Goal: Task Accomplishment & Management: Manage account settings

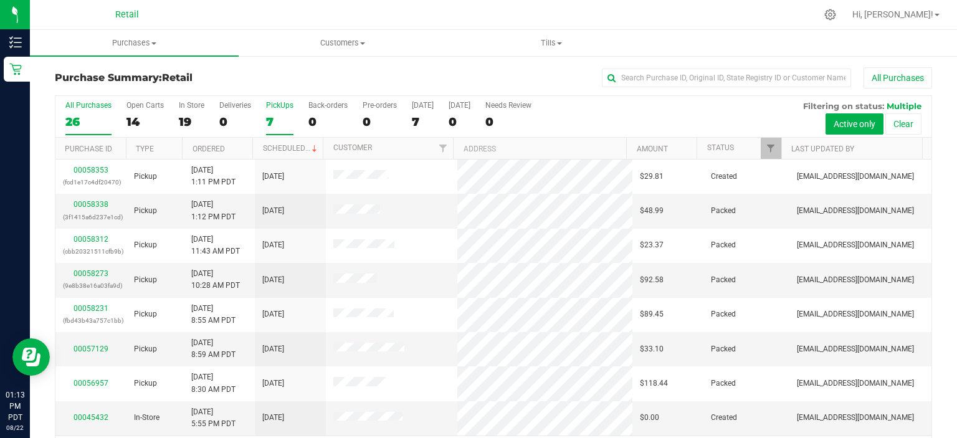
click at [276, 111] on label "PickUps 7" at bounding box center [279, 118] width 27 height 34
click at [0, 0] on input "PickUps 7" at bounding box center [0, 0] width 0 height 0
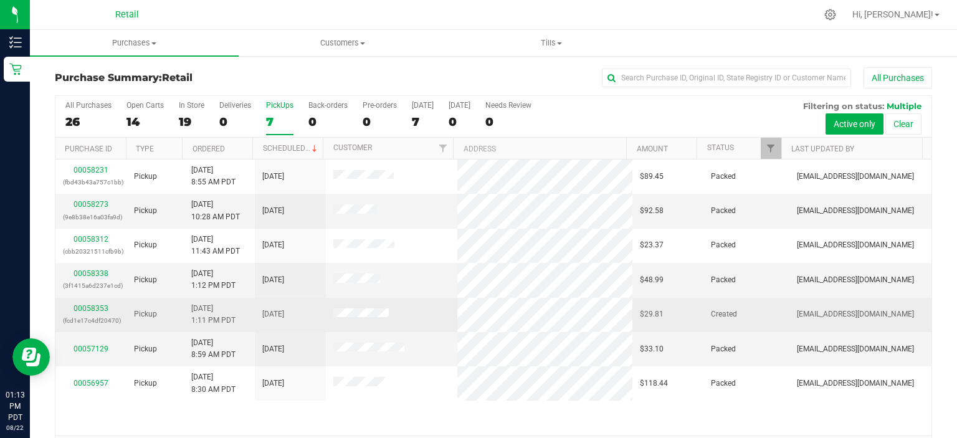
click at [93, 312] on div "00058353 (fcd1e17c4df20470)" at bounding box center [91, 315] width 56 height 24
click at [97, 307] on link "00058353" at bounding box center [91, 308] width 35 height 9
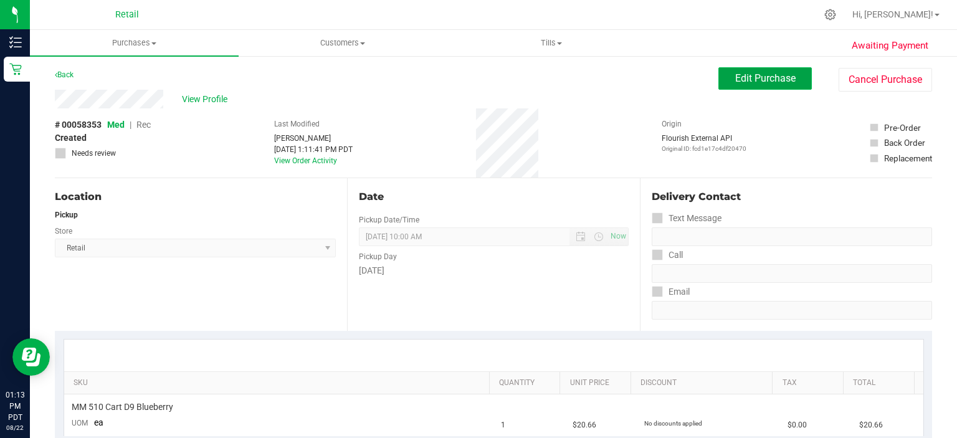
click at [745, 77] on span "Edit Purchase" at bounding box center [766, 78] width 60 height 12
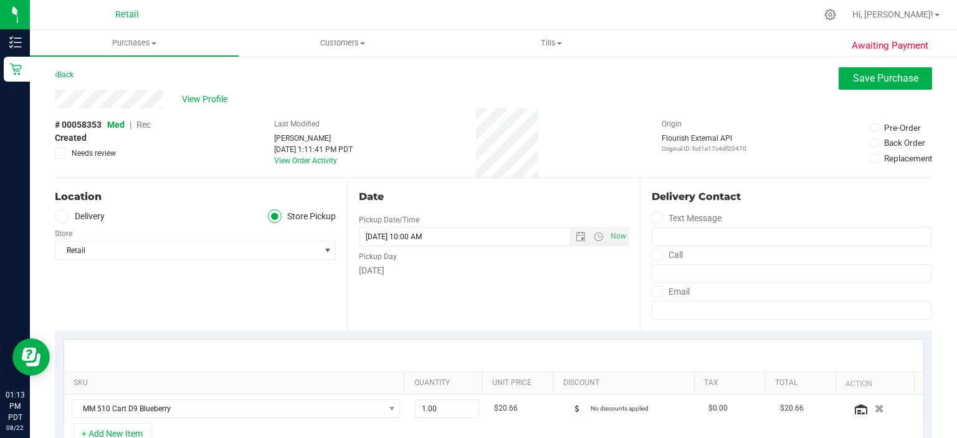
click at [144, 127] on span "Rec" at bounding box center [144, 125] width 14 height 10
click at [141, 125] on span "Rec" at bounding box center [144, 125] width 14 height 10
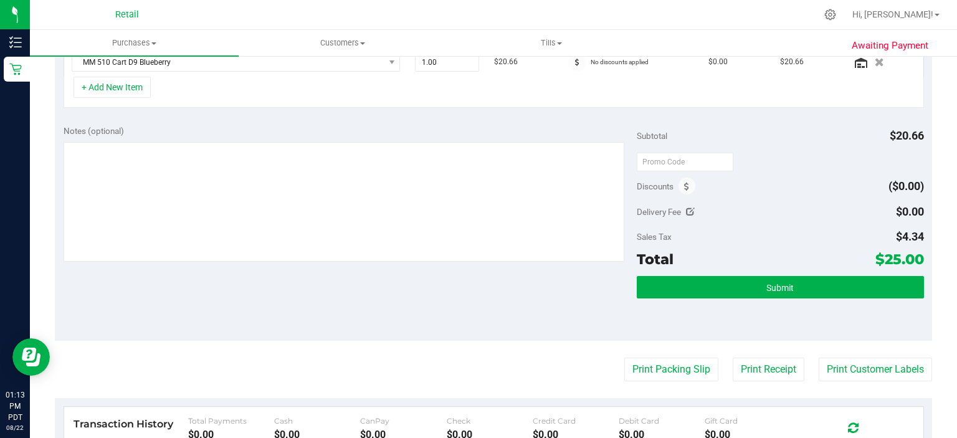
scroll to position [380, 0]
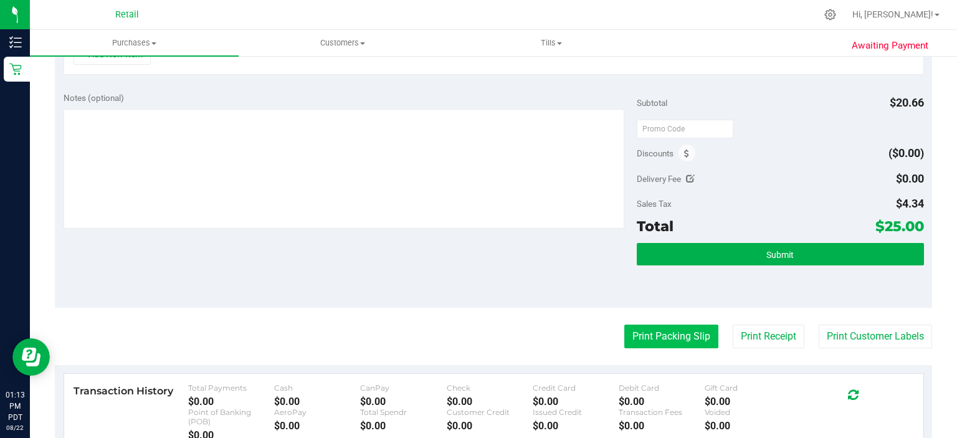
click at [652, 335] on button "Print Packing Slip" at bounding box center [672, 337] width 94 height 24
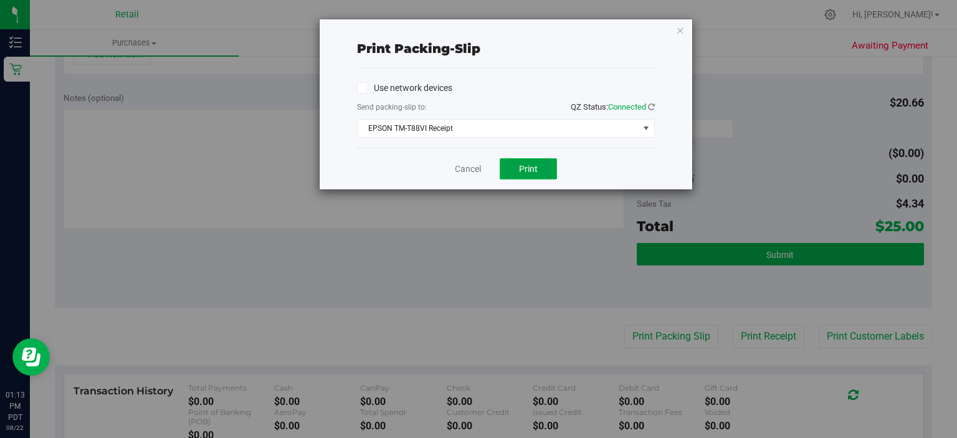
click at [524, 170] on span "Print" at bounding box center [528, 169] width 19 height 10
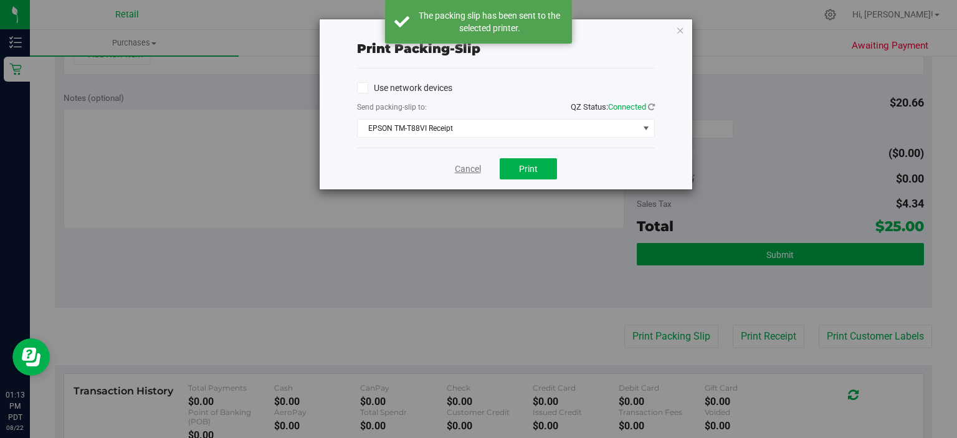
click at [463, 166] on link "Cancel" at bounding box center [468, 169] width 26 height 13
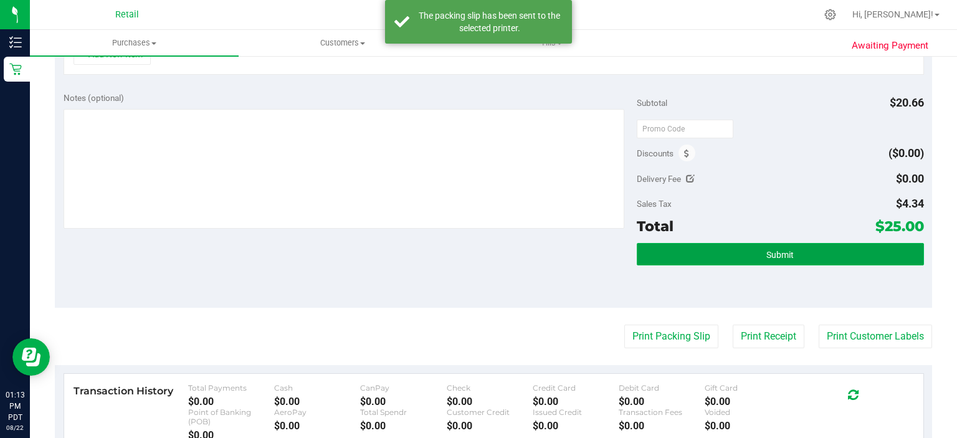
click at [808, 257] on button "Submit" at bounding box center [780, 254] width 287 height 22
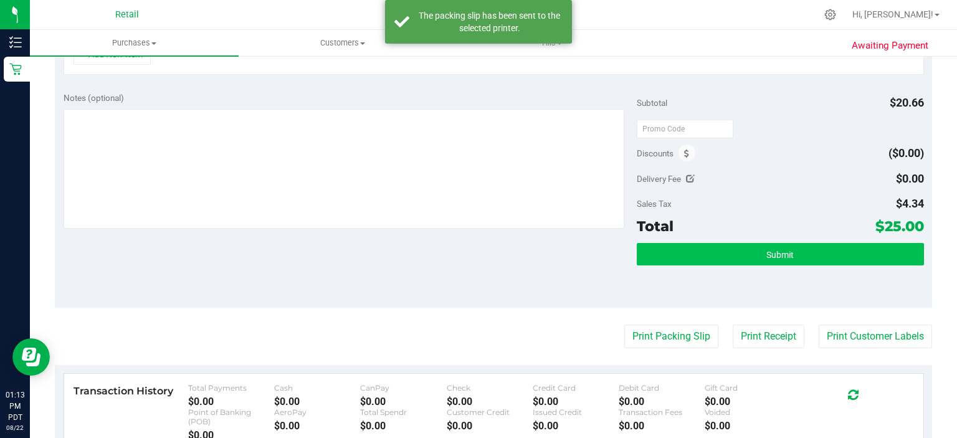
scroll to position [360, 0]
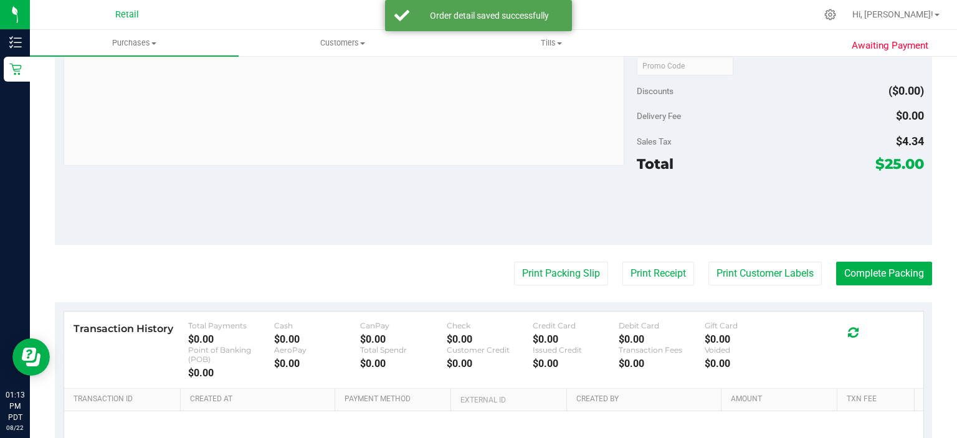
scroll to position [486, 0]
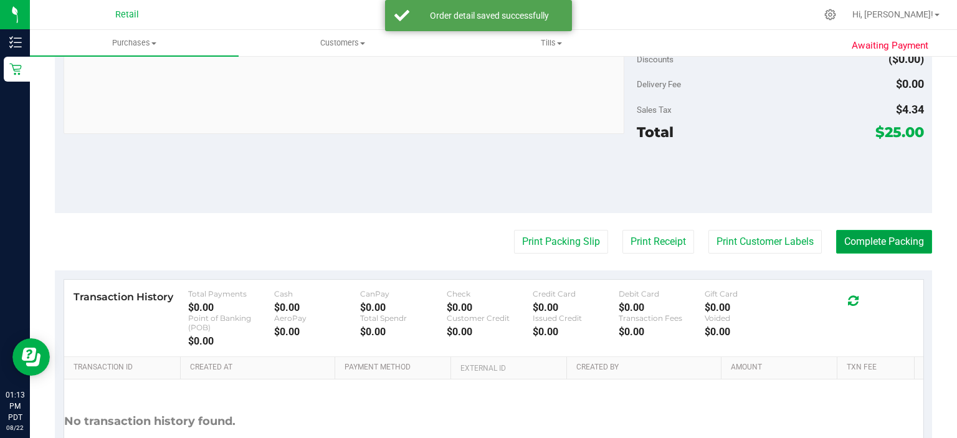
click at [891, 243] on button "Complete Packing" at bounding box center [885, 242] width 96 height 24
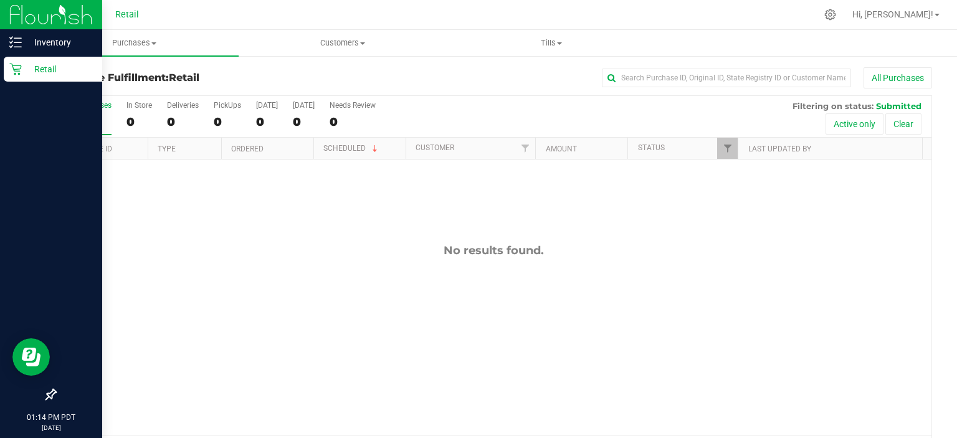
click at [2, 69] on link "Retail" at bounding box center [51, 70] width 102 height 27
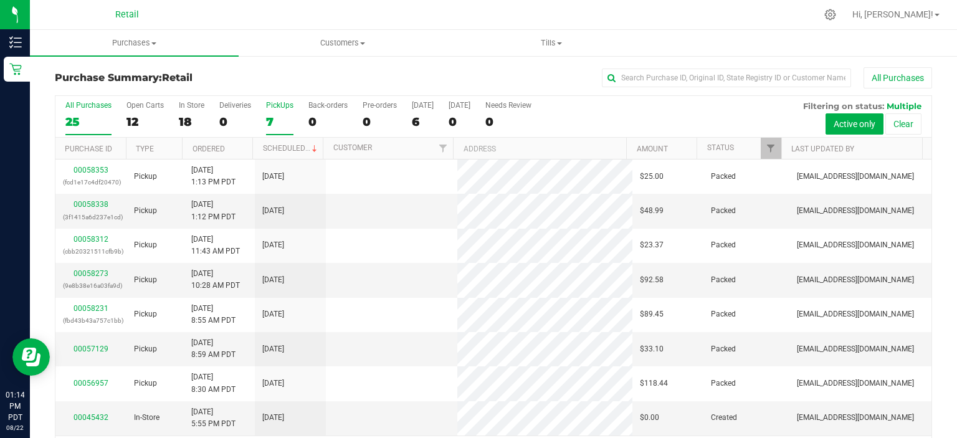
click at [272, 115] on div "7" at bounding box center [279, 122] width 27 height 14
click at [0, 0] on input "PickUps 7" at bounding box center [0, 0] width 0 height 0
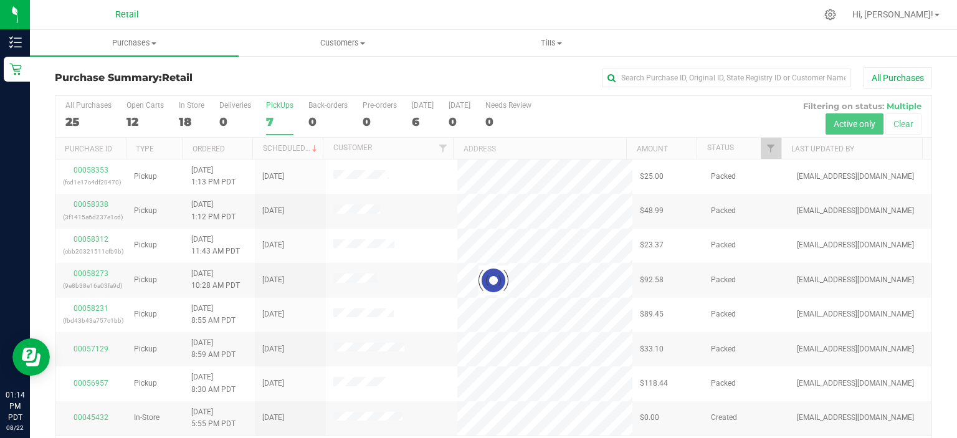
click at [274, 125] on div "7" at bounding box center [279, 122] width 27 height 14
click at [0, 0] on input "PickUps 7" at bounding box center [0, 0] width 0 height 0
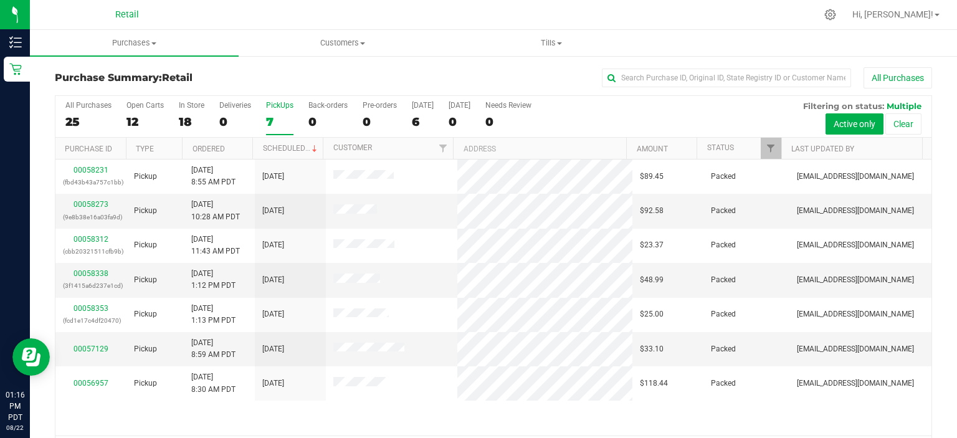
click at [271, 120] on div "7" at bounding box center [279, 122] width 27 height 14
click at [0, 0] on input "PickUps 7" at bounding box center [0, 0] width 0 height 0
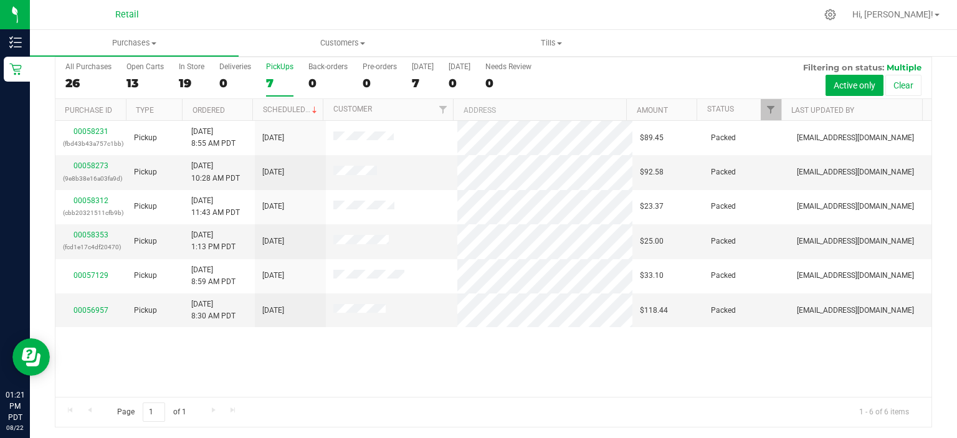
click at [279, 77] on div "7" at bounding box center [279, 83] width 27 height 14
click at [0, 0] on input "PickUps 7" at bounding box center [0, 0] width 0 height 0
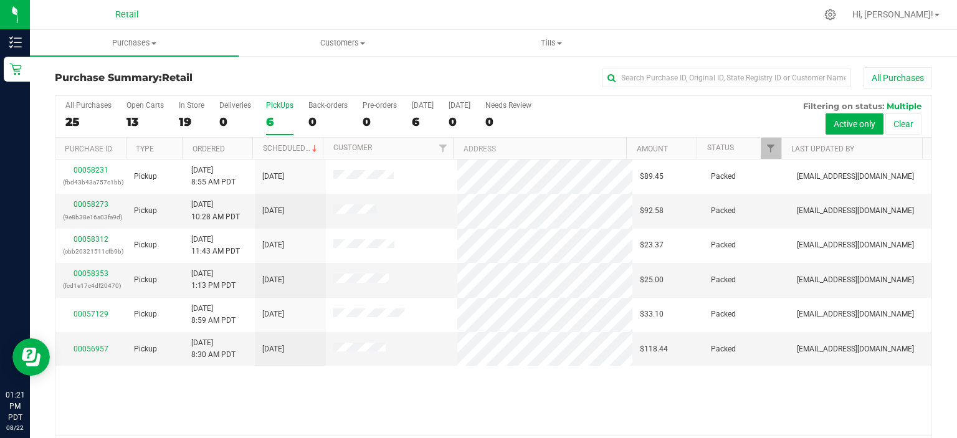
click at [279, 127] on div "6" at bounding box center [279, 122] width 27 height 14
click at [0, 0] on input "PickUps 6" at bounding box center [0, 0] width 0 height 0
click at [282, 120] on div "6" at bounding box center [279, 122] width 27 height 14
click at [0, 0] on input "PickUps 6" at bounding box center [0, 0] width 0 height 0
click at [271, 109] on div "PickUps" at bounding box center [279, 105] width 27 height 9
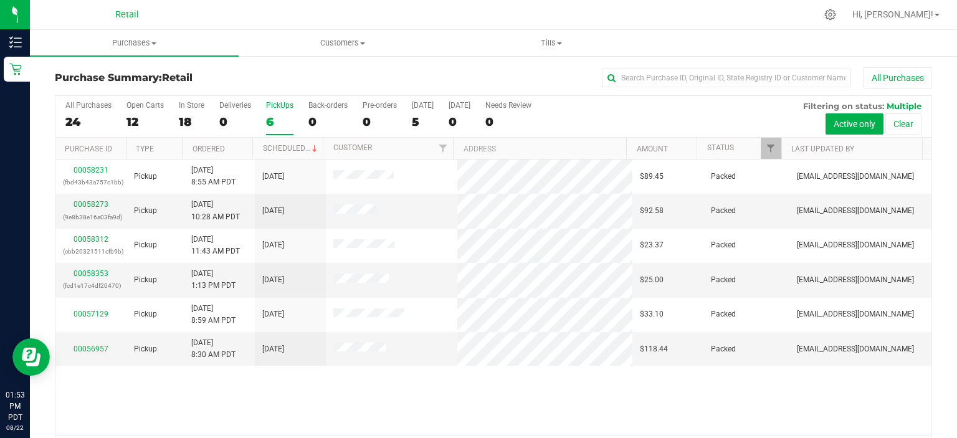
click at [0, 0] on input "PickUps 6" at bounding box center [0, 0] width 0 height 0
click at [283, 109] on div "PickUps" at bounding box center [279, 105] width 27 height 9
click at [0, 0] on input "PickUps 6" at bounding box center [0, 0] width 0 height 0
click at [926, 17] on span "Hi, [PERSON_NAME]!" at bounding box center [893, 14] width 81 height 10
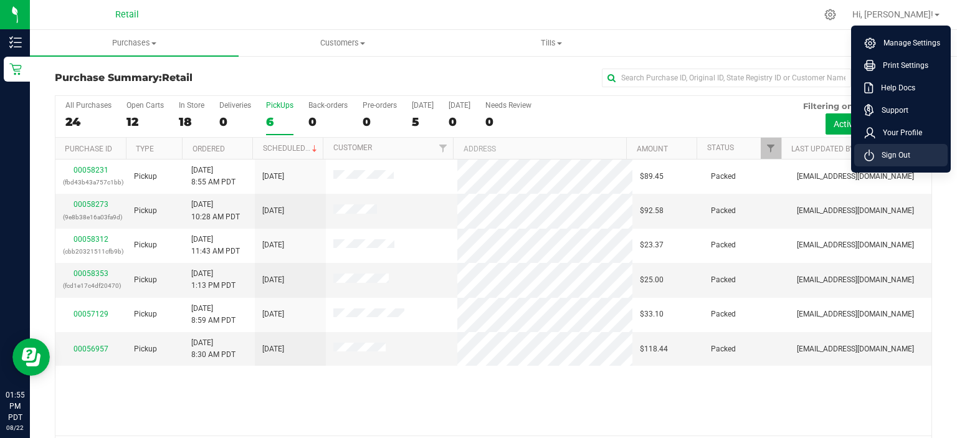
click at [916, 162] on li "Sign Out" at bounding box center [902, 155] width 94 height 22
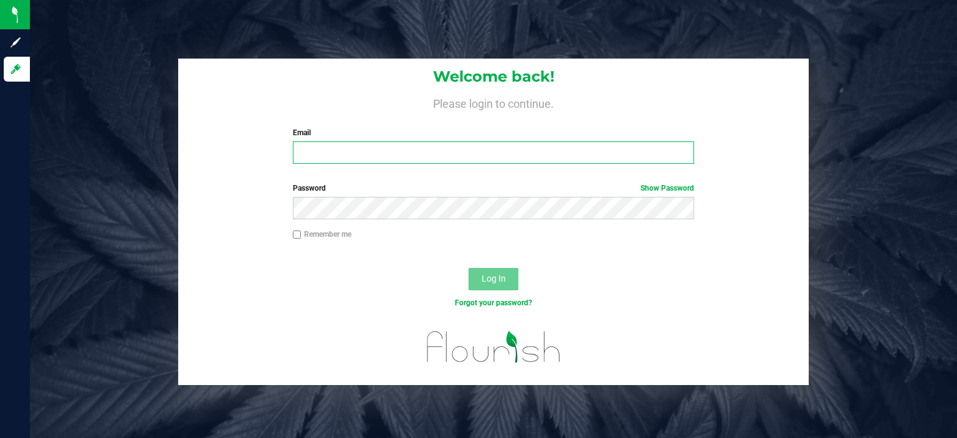
click at [400, 150] on input "Email" at bounding box center [494, 153] width 402 height 22
type input "[EMAIL_ADDRESS][DOMAIN_NAME]"
click at [469, 268] on button "Log In" at bounding box center [494, 279] width 50 height 22
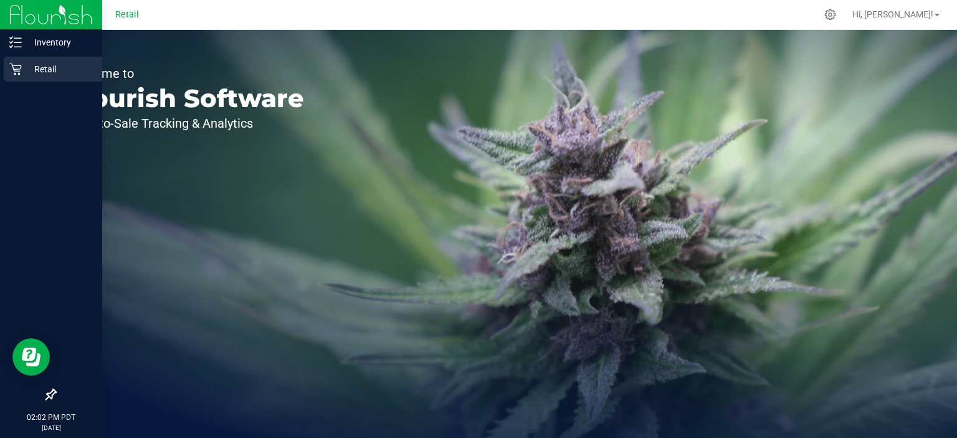
click at [17, 79] on div "Retail" at bounding box center [53, 69] width 98 height 25
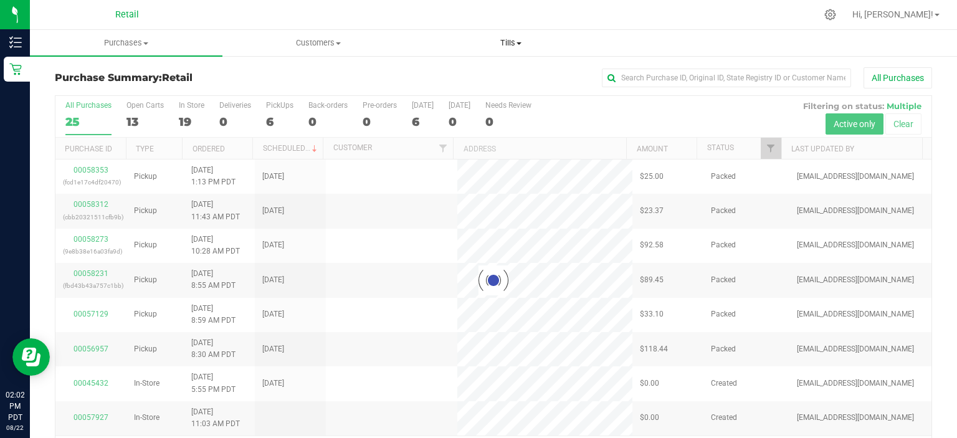
click at [516, 45] on span "Tills" at bounding box center [510, 42] width 191 height 11
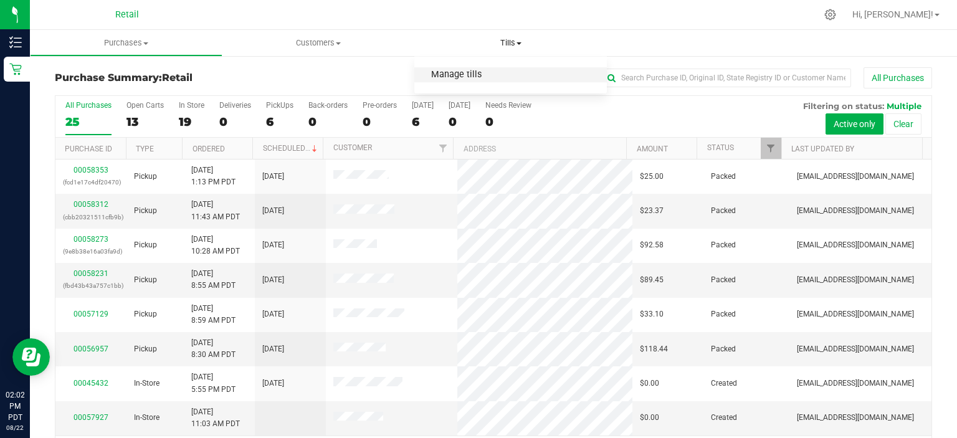
click at [490, 72] on span "Manage tills" at bounding box center [457, 75] width 84 height 11
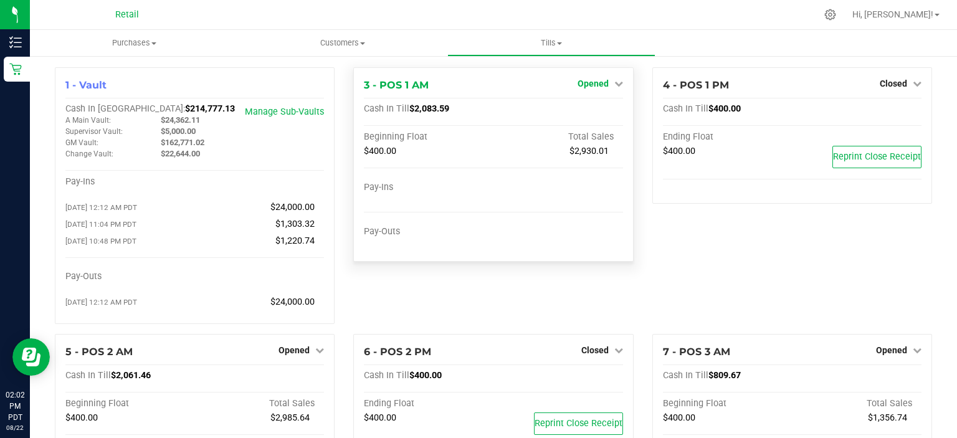
click at [603, 80] on link "Opened" at bounding box center [601, 84] width 46 height 10
click at [592, 108] on link "Close Till" at bounding box center [595, 110] width 34 height 10
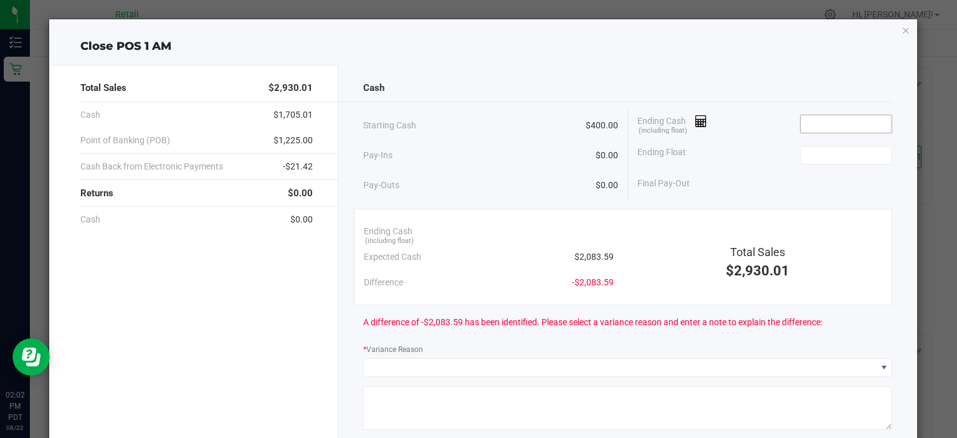
click at [847, 123] on input at bounding box center [847, 123] width 92 height 17
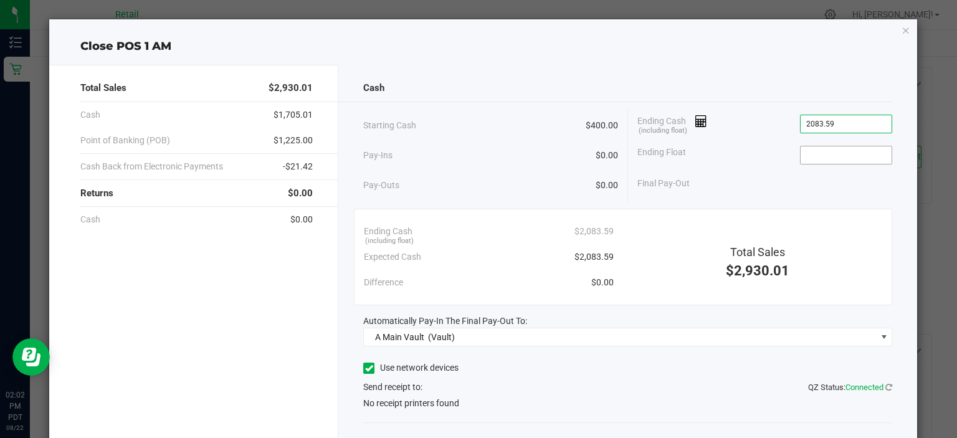
click at [842, 155] on input at bounding box center [847, 154] width 92 height 17
type input "$2,083.59"
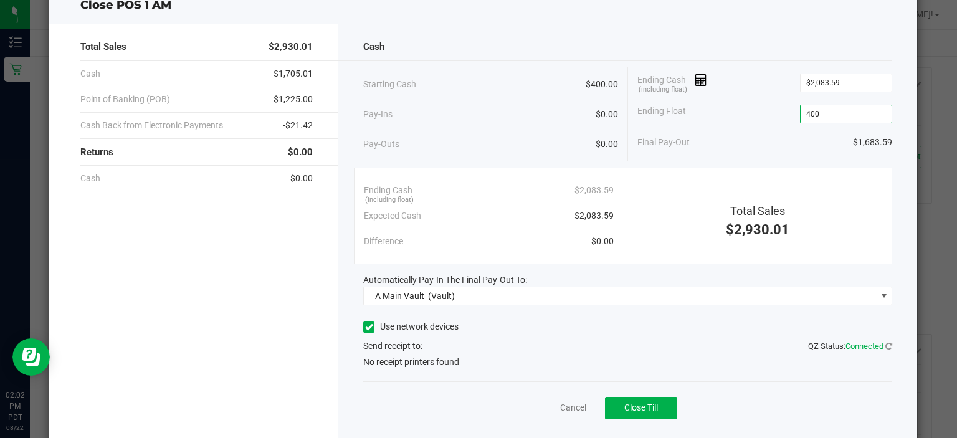
scroll to position [45, 0]
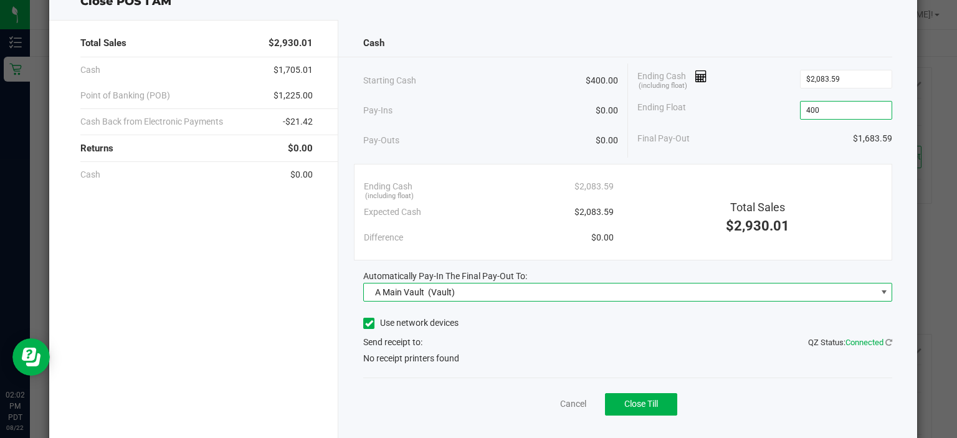
click at [880, 292] on span at bounding box center [885, 292] width 10 height 10
type input "$400.00"
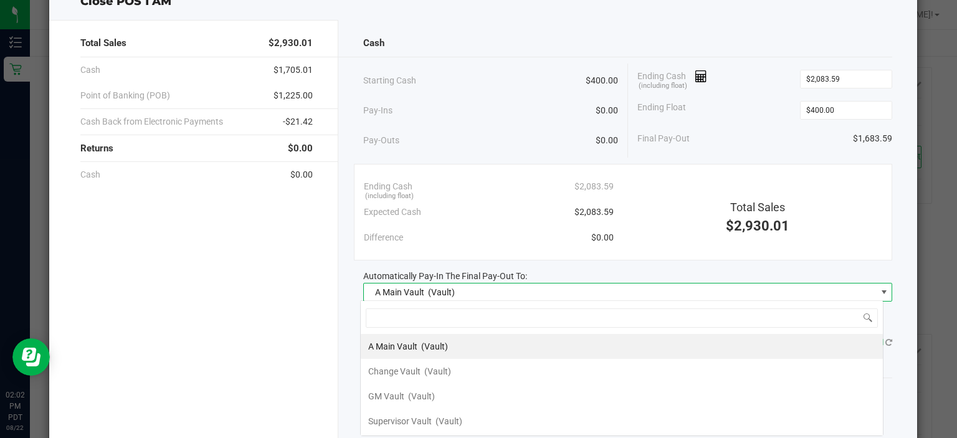
scroll to position [18, 524]
click at [554, 344] on li "A Main Vault (Vault)" at bounding box center [622, 346] width 522 height 25
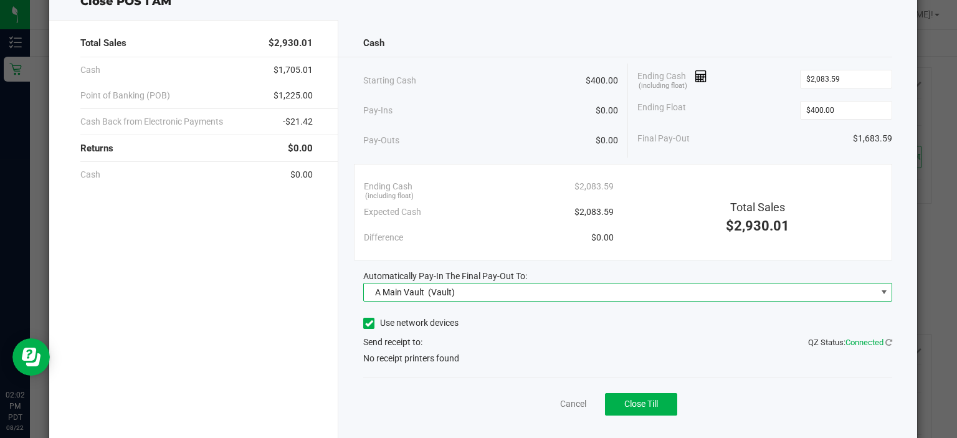
click at [365, 324] on icon at bounding box center [369, 324] width 8 height 0
click at [0, 0] on input "Use network devices" at bounding box center [0, 0] width 0 height 0
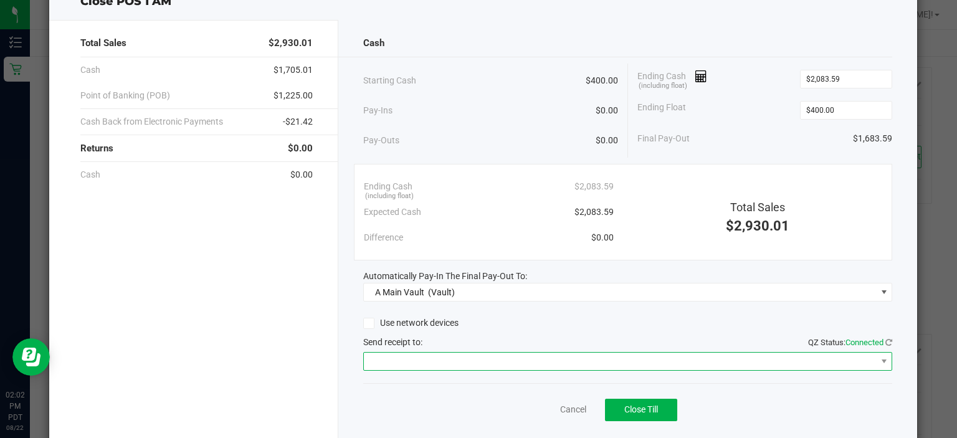
click at [487, 359] on span at bounding box center [620, 361] width 512 height 17
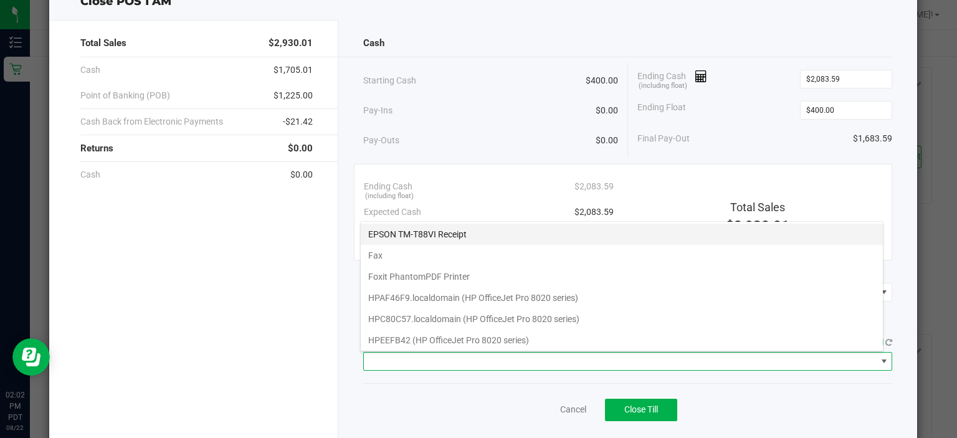
click at [531, 236] on Receipt "EPSON TM-T88VI Receipt" at bounding box center [622, 234] width 522 height 21
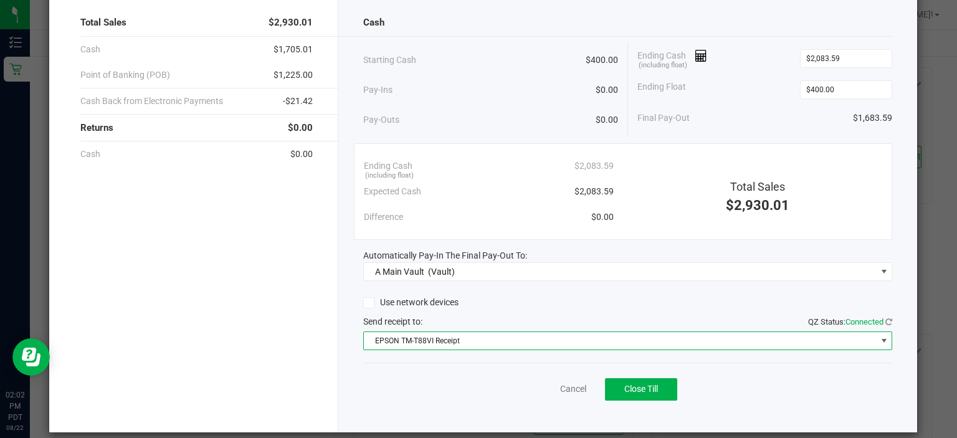
scroll to position [65, 0]
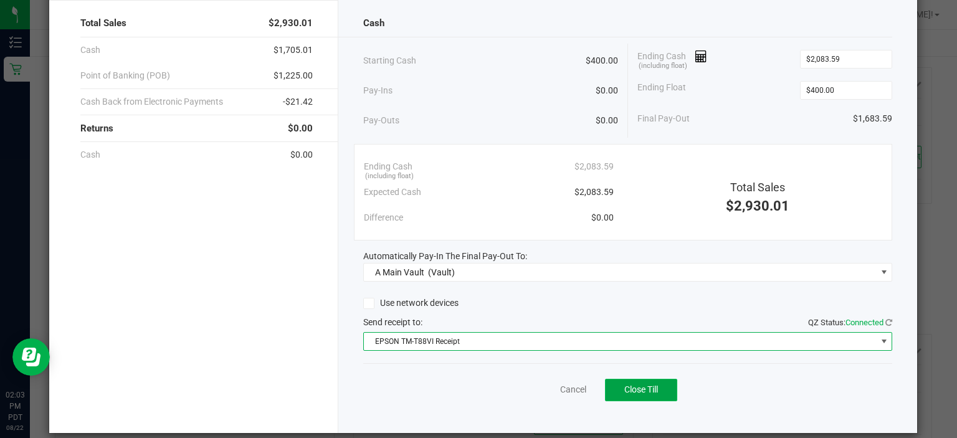
click at [641, 389] on span "Close Till" at bounding box center [642, 390] width 34 height 10
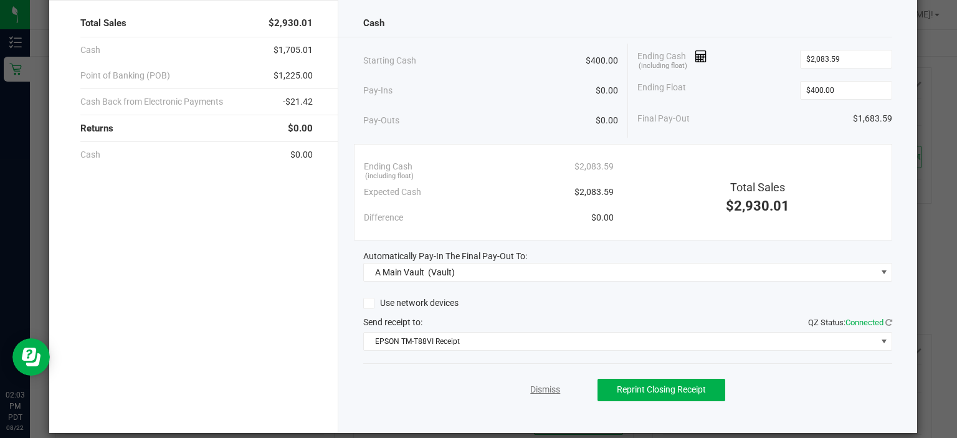
click at [535, 389] on link "Dismiss" at bounding box center [545, 389] width 30 height 13
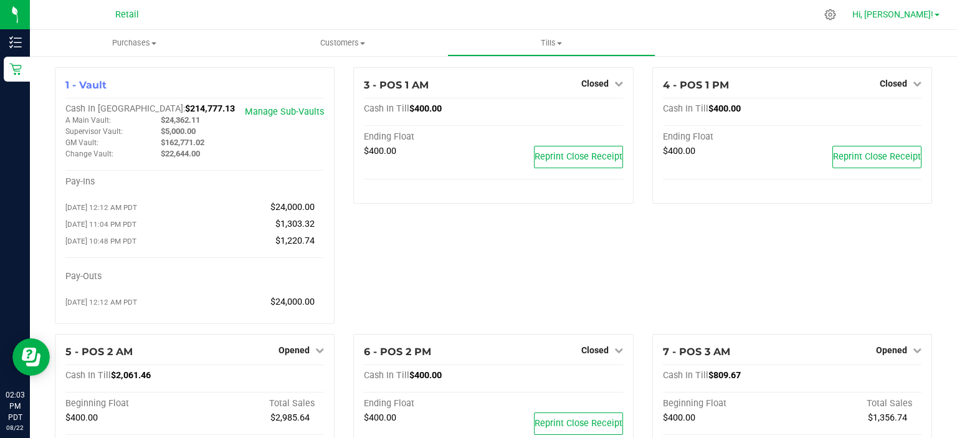
click at [926, 17] on span "Hi, [PERSON_NAME]!" at bounding box center [893, 14] width 81 height 10
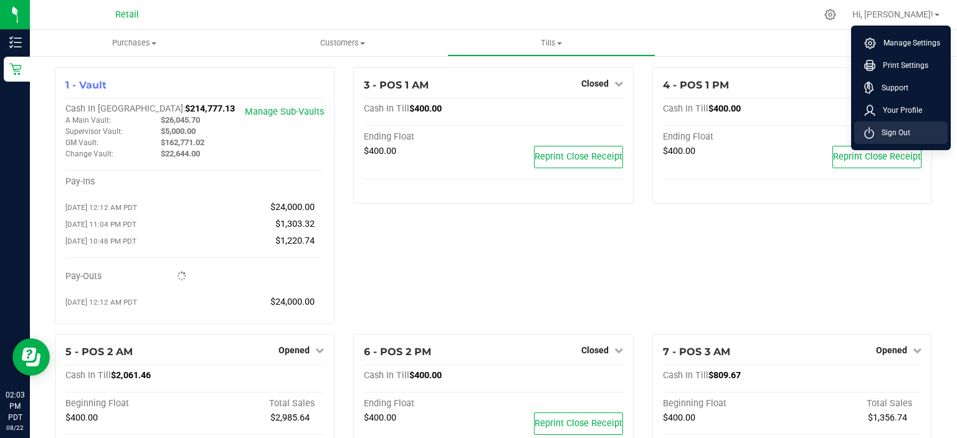
click at [916, 135] on li "Sign Out" at bounding box center [902, 133] width 94 height 22
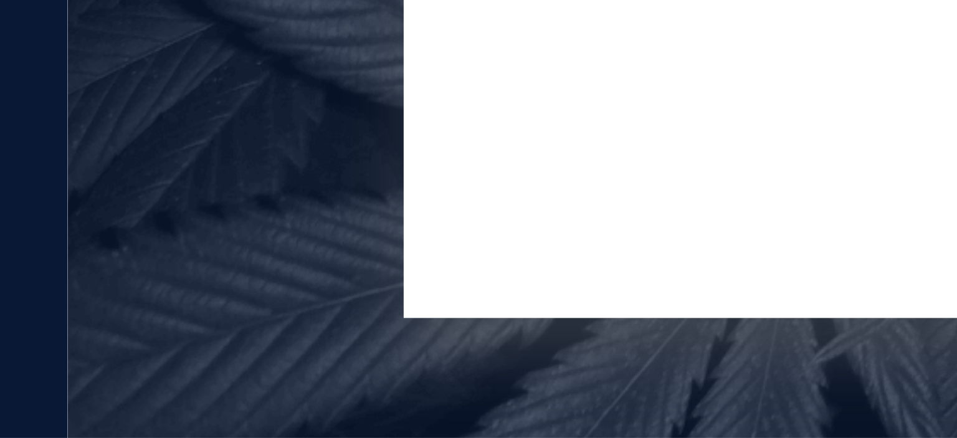
click at [254, 314] on div "Forgot your password?" at bounding box center [493, 313] width 631 height 18
click at [253, 314] on div "Forgot your password?" at bounding box center [493, 313] width 631 height 18
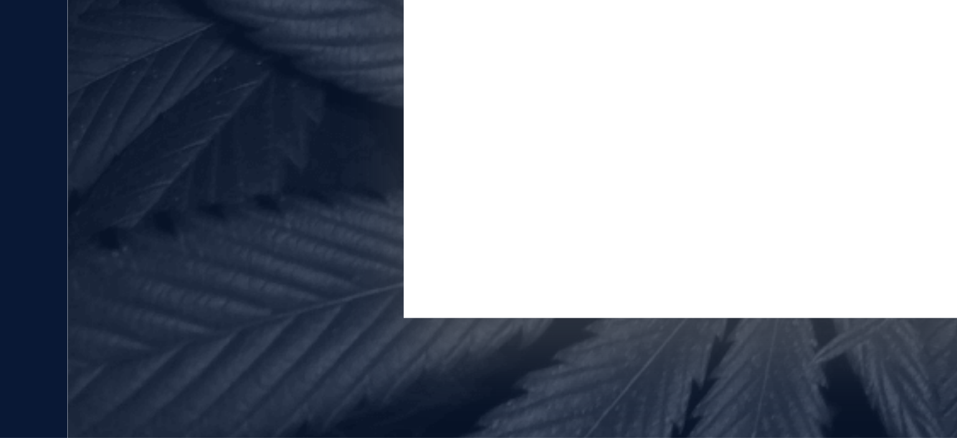
click at [254, 314] on div "Forgot your password?" at bounding box center [493, 313] width 631 height 18
click at [253, 314] on div "Forgot your password?" at bounding box center [493, 313] width 631 height 18
click at [254, 314] on div "Forgot your password?" at bounding box center [493, 313] width 631 height 18
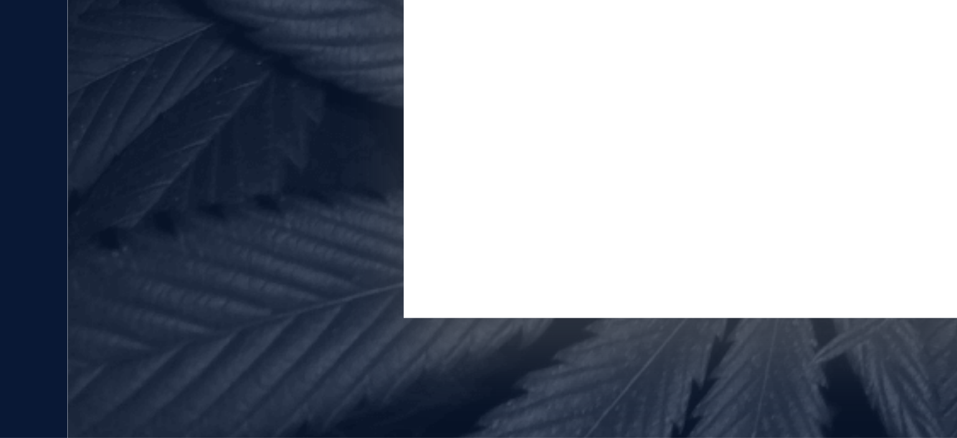
click at [281, 300] on div "Log In" at bounding box center [493, 283] width 631 height 42
click at [282, 300] on div "Log In" at bounding box center [493, 283] width 631 height 42
click at [282, 299] on div "Log In" at bounding box center [493, 283] width 631 height 42
click at [284, 299] on div "Forgot your password?" at bounding box center [494, 302] width 421 height 11
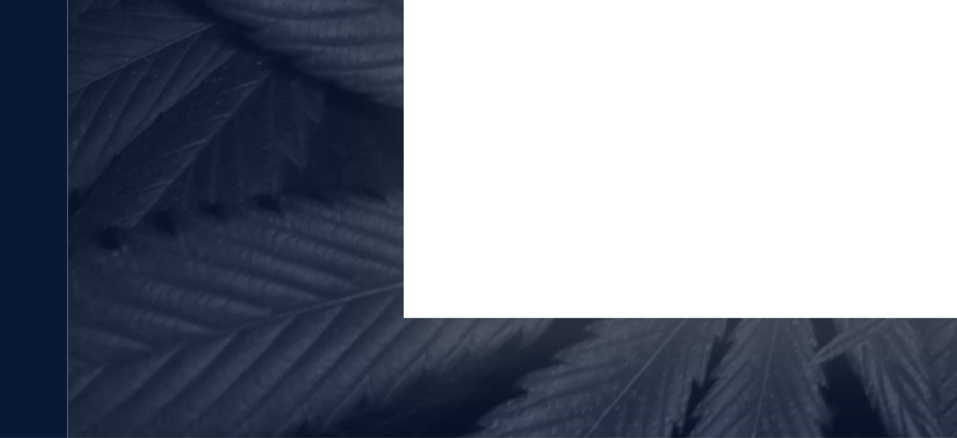
click at [284, 299] on div "Forgot your password?" at bounding box center [494, 302] width 421 height 11
